Goal: Task Accomplishment & Management: Manage account settings

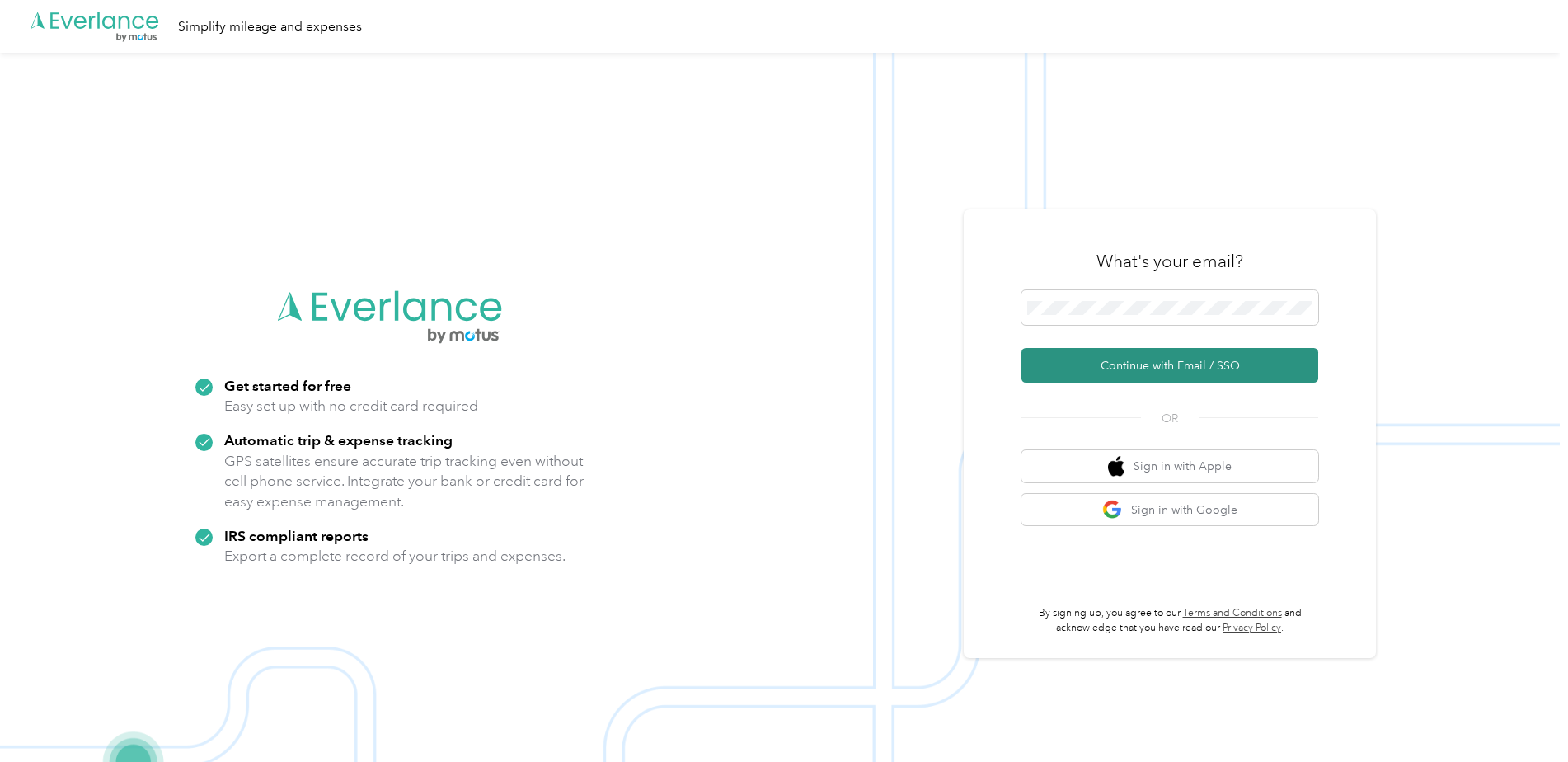
click at [1138, 366] on button "Continue with Email / SSO" at bounding box center [1170, 365] width 297 height 35
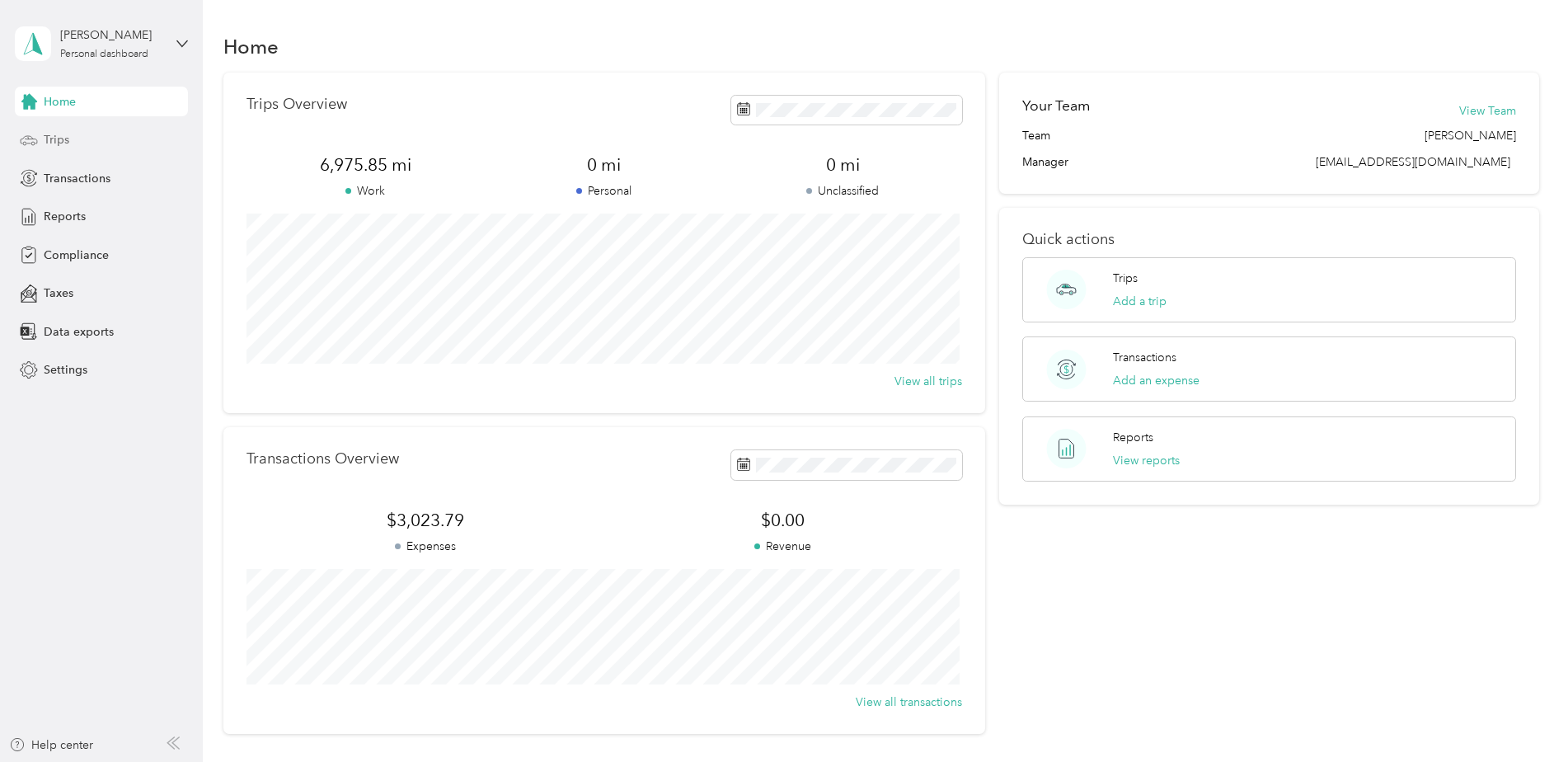
click at [118, 138] on div "Trips" at bounding box center [101, 140] width 173 height 30
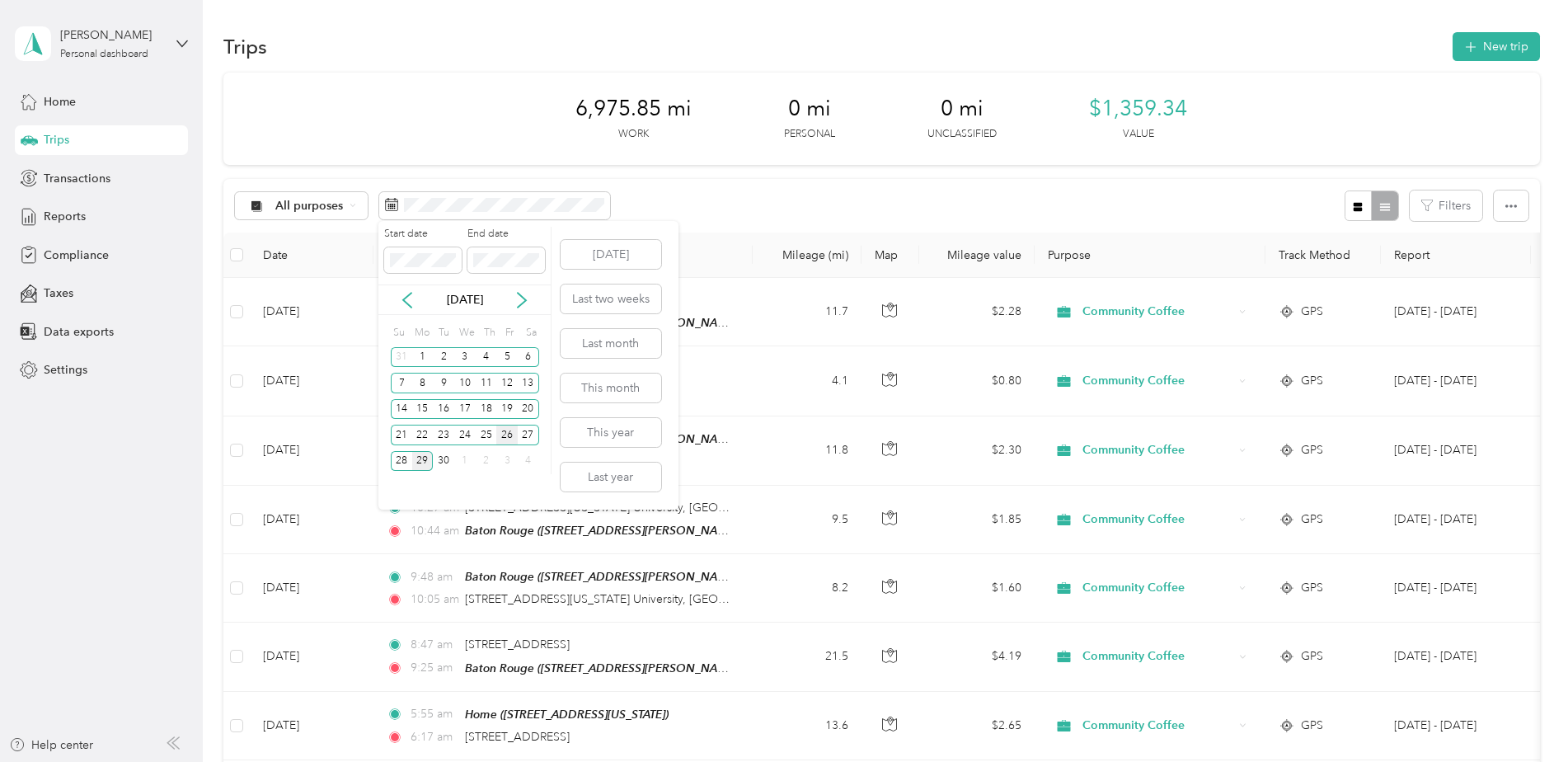
click at [508, 438] on div "26" at bounding box center [507, 435] width 22 height 21
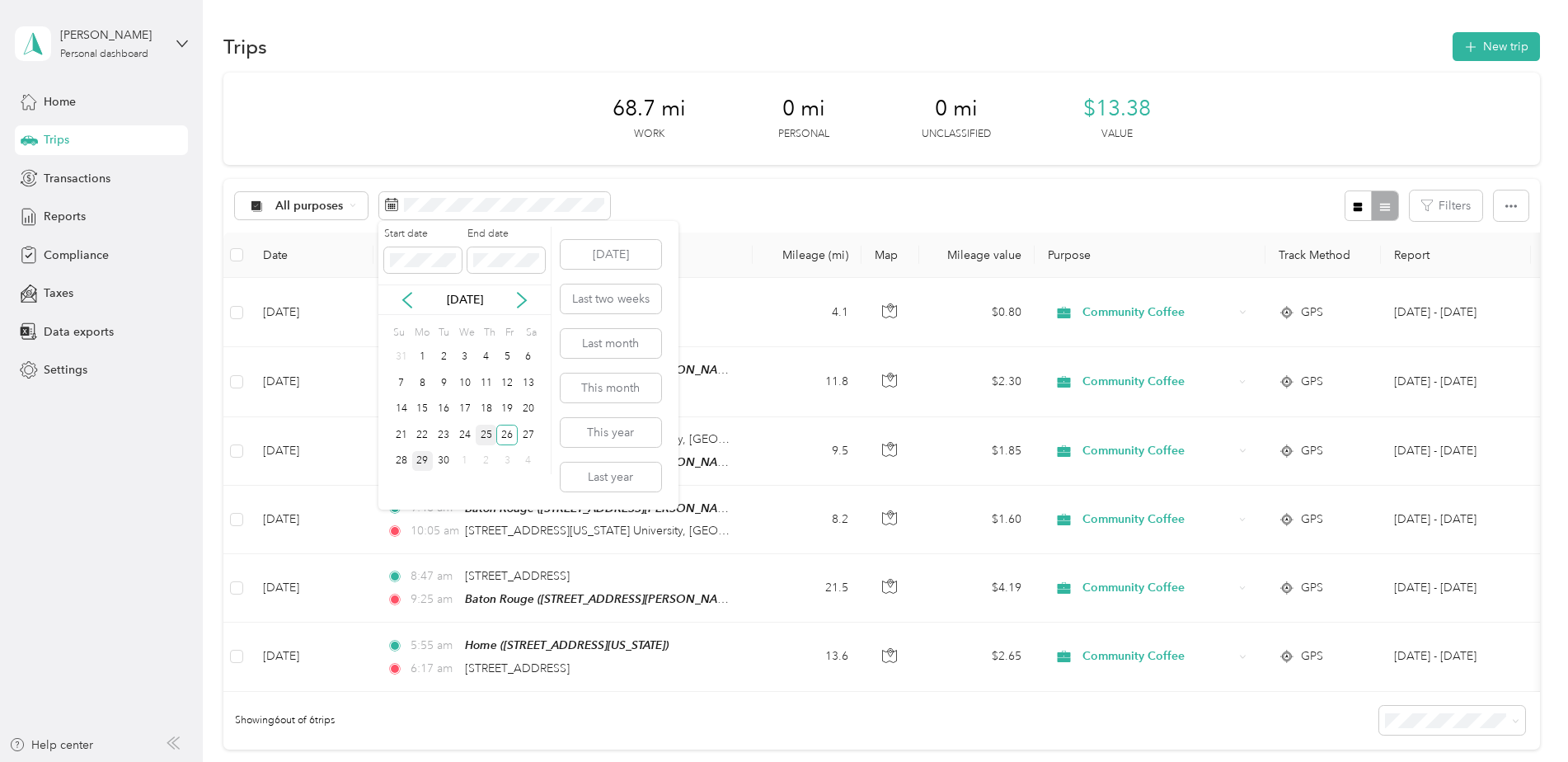
click at [488, 438] on div "25" at bounding box center [486, 435] width 22 height 21
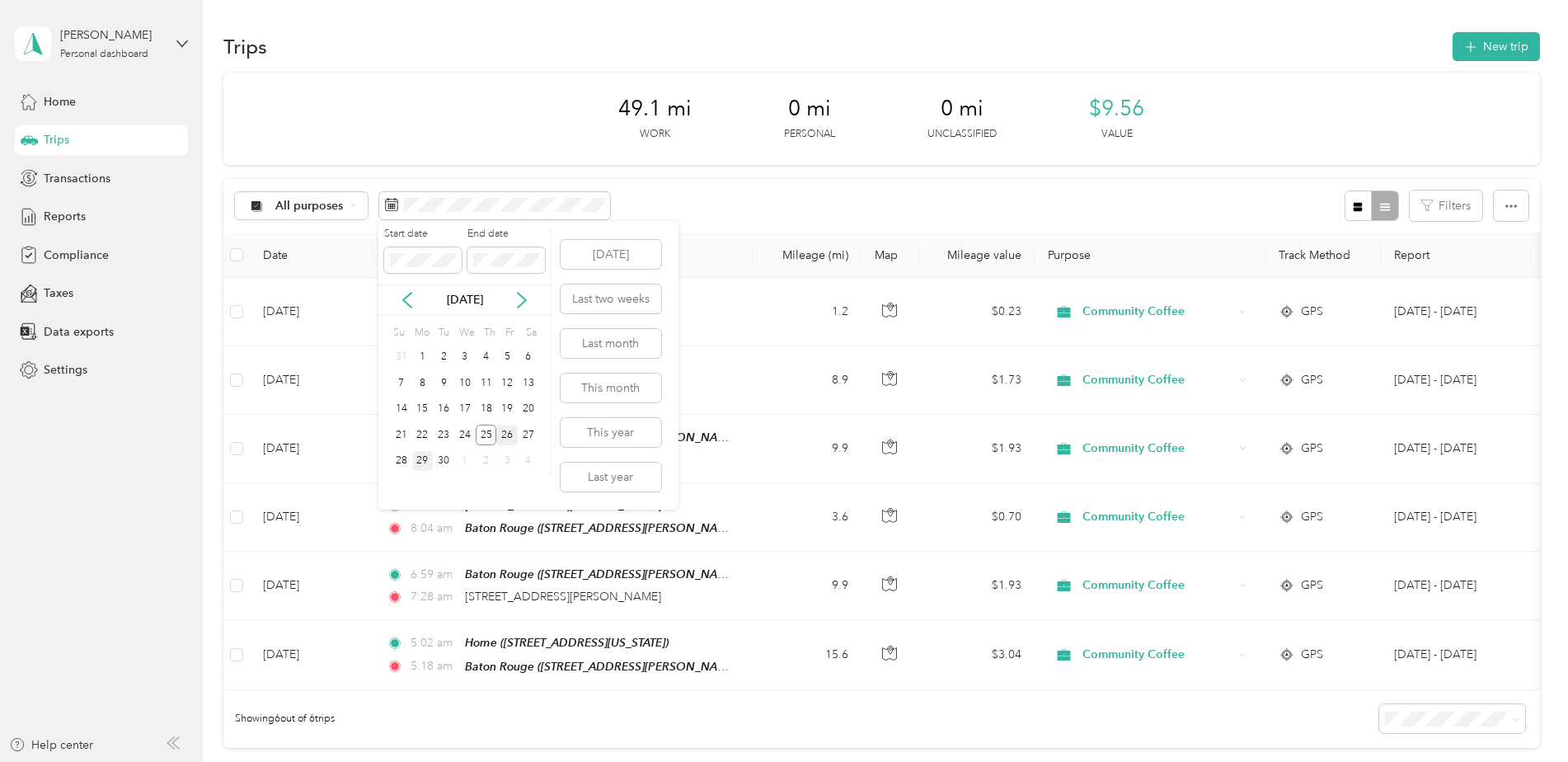
click at [499, 427] on div "26" at bounding box center [507, 435] width 22 height 21
click at [502, 427] on div "26" at bounding box center [507, 435] width 22 height 21
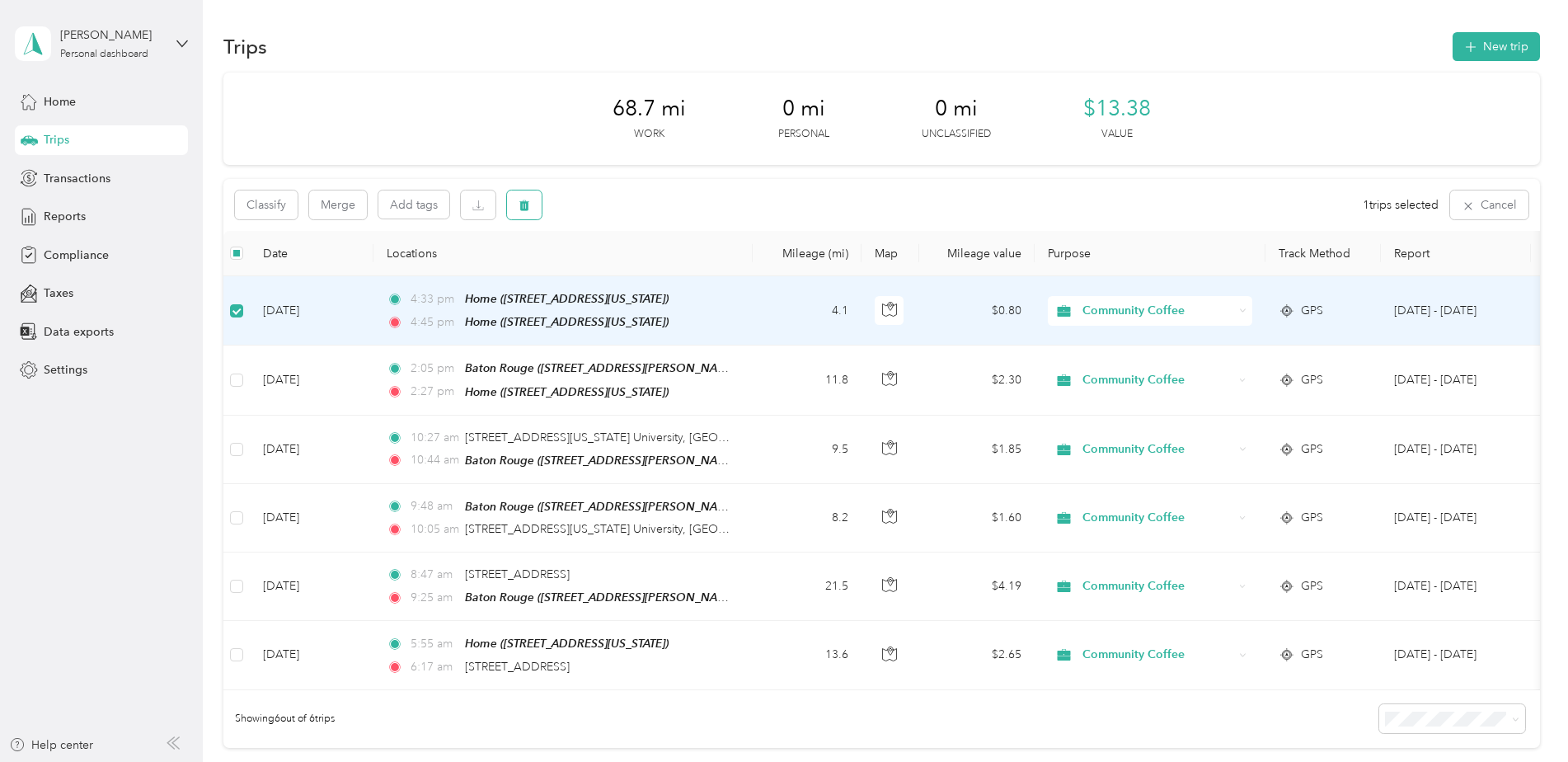
click at [521, 193] on button "button" at bounding box center [524, 204] width 35 height 29
click at [636, 270] on button "Yes" at bounding box center [646, 274] width 32 height 26
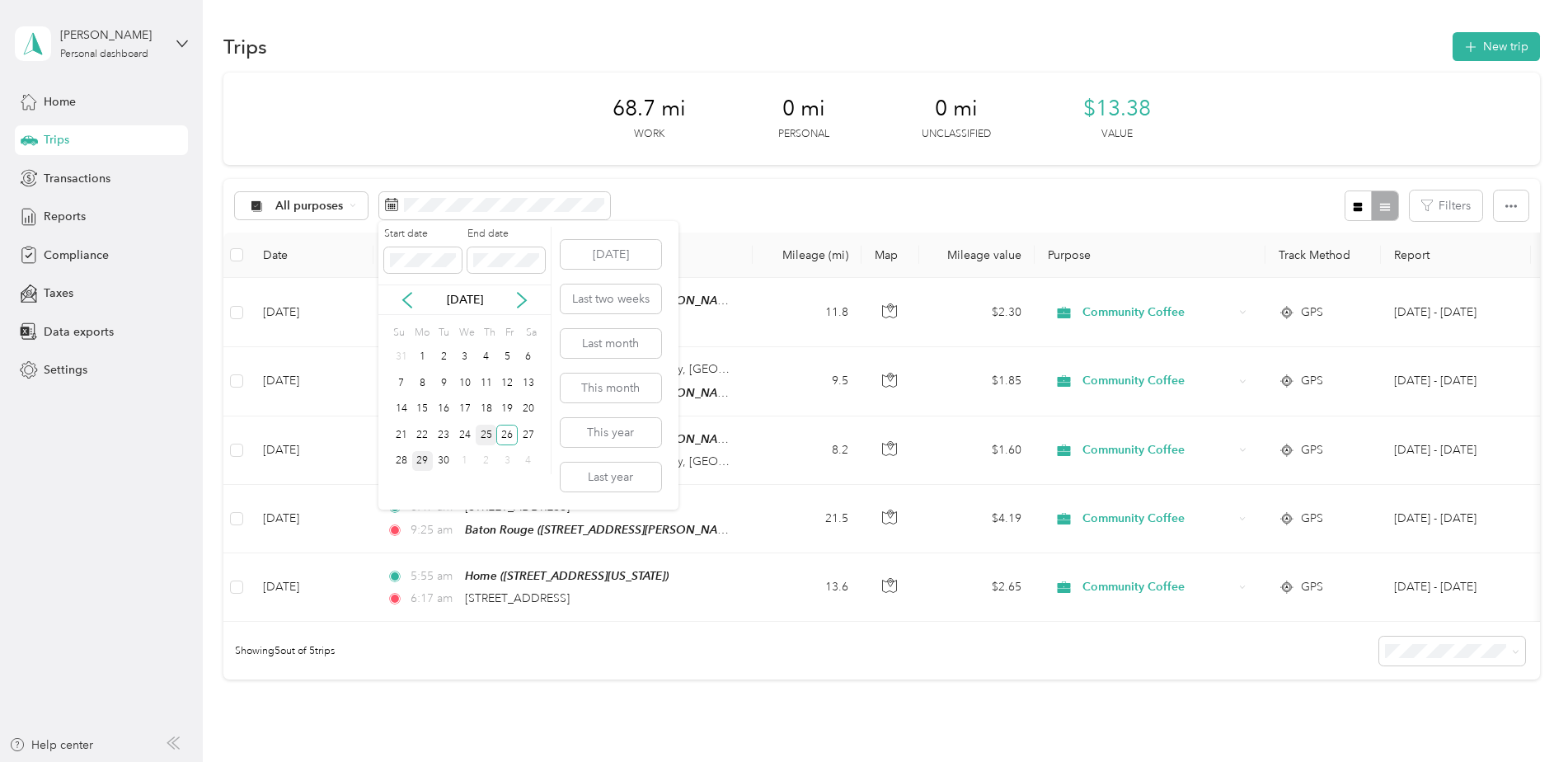
click at [489, 439] on div "25" at bounding box center [486, 435] width 22 height 21
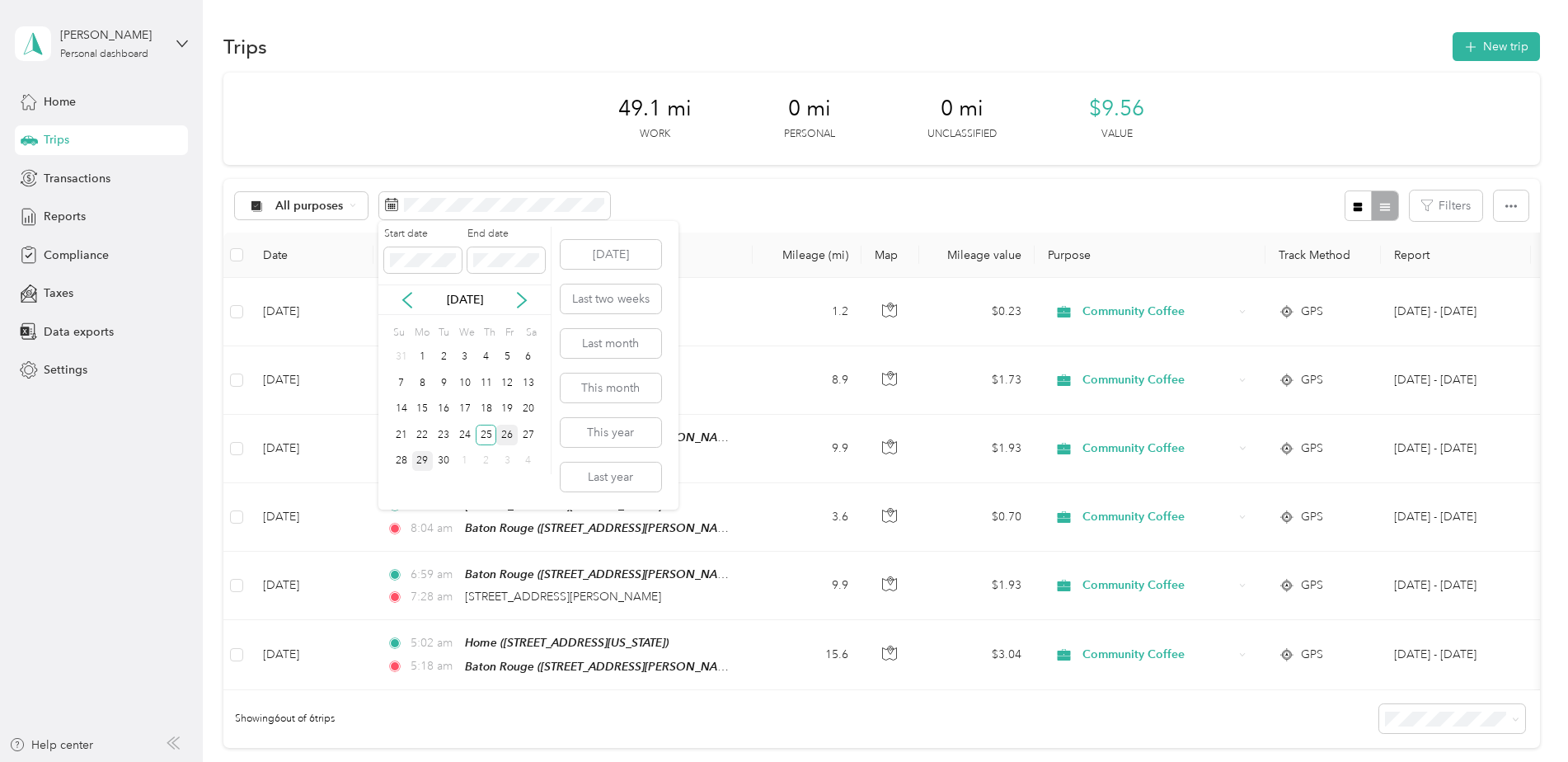
click at [507, 436] on div "26" at bounding box center [507, 435] width 22 height 21
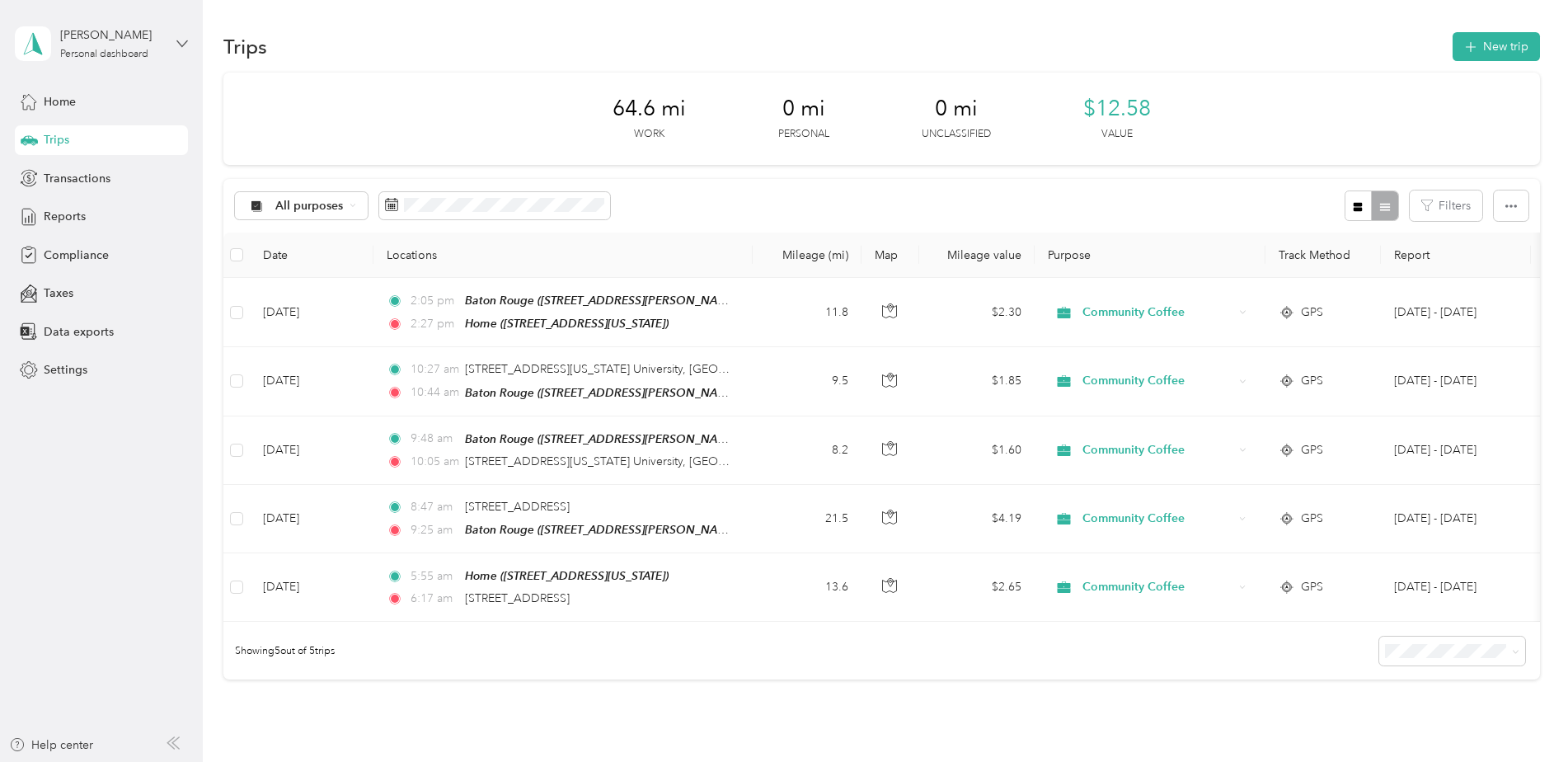
click at [177, 39] on icon at bounding box center [182, 43] width 11 height 11
click at [76, 147] on div "You’re signed in as [EMAIL_ADDRESS][DOMAIN_NAME] Log out" at bounding box center [188, 115] width 347 height 93
click at [182, 43] on icon at bounding box center [182, 43] width 11 height 11
click at [64, 144] on div "Log out" at bounding box center [188, 135] width 324 height 29
